Goal: Navigation & Orientation: Find specific page/section

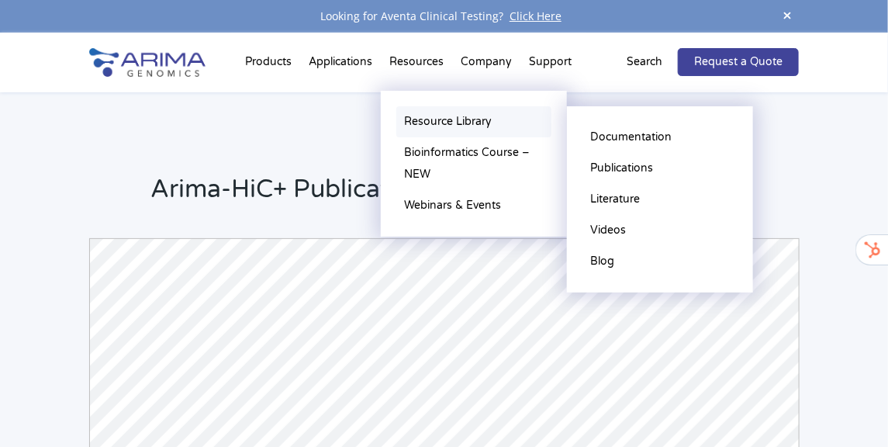
click at [431, 112] on link "Resource Library" at bounding box center [473, 121] width 155 height 31
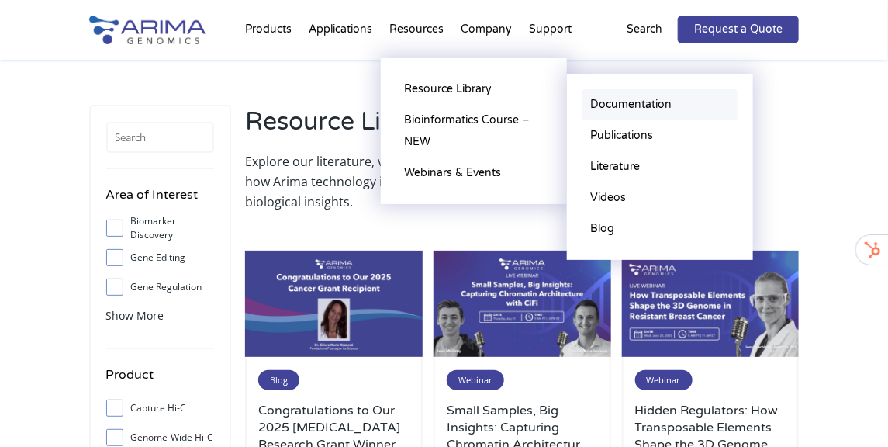
click at [658, 104] on link "Documentation" at bounding box center [660, 104] width 155 height 31
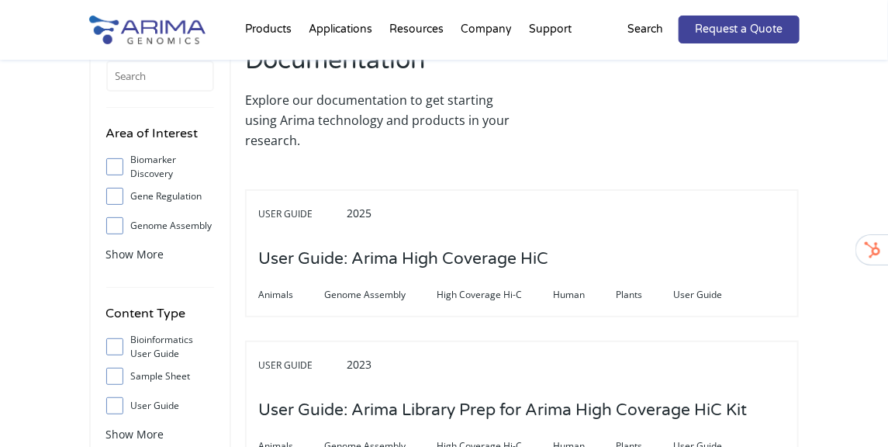
scroll to position [63, 0]
